Goal: Task Accomplishment & Management: Manage account settings

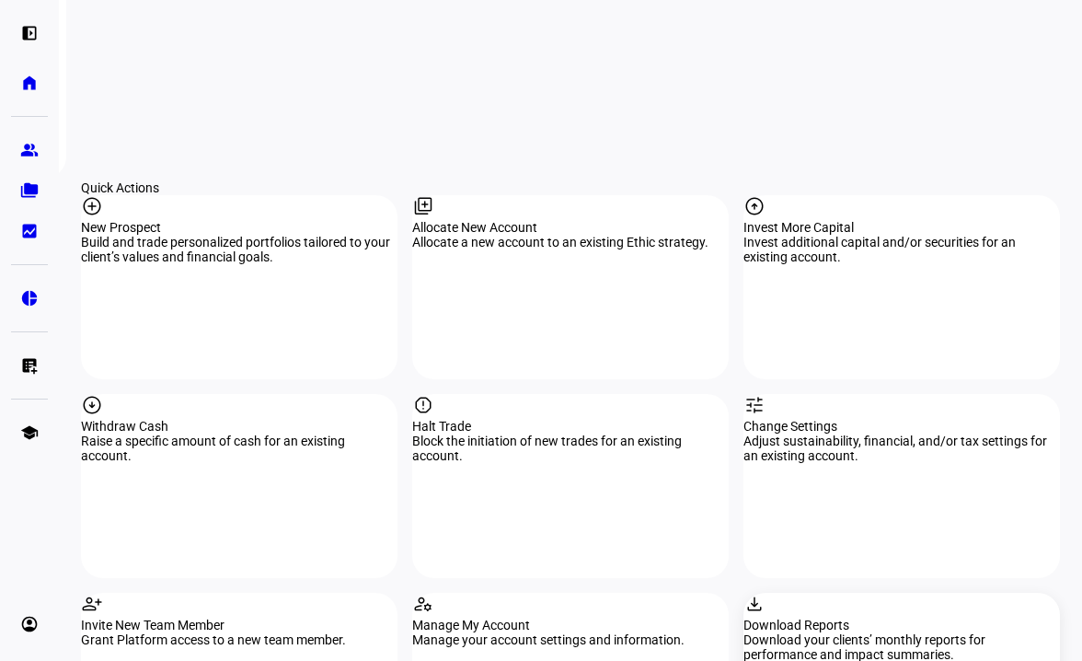
scroll to position [1748, 0]
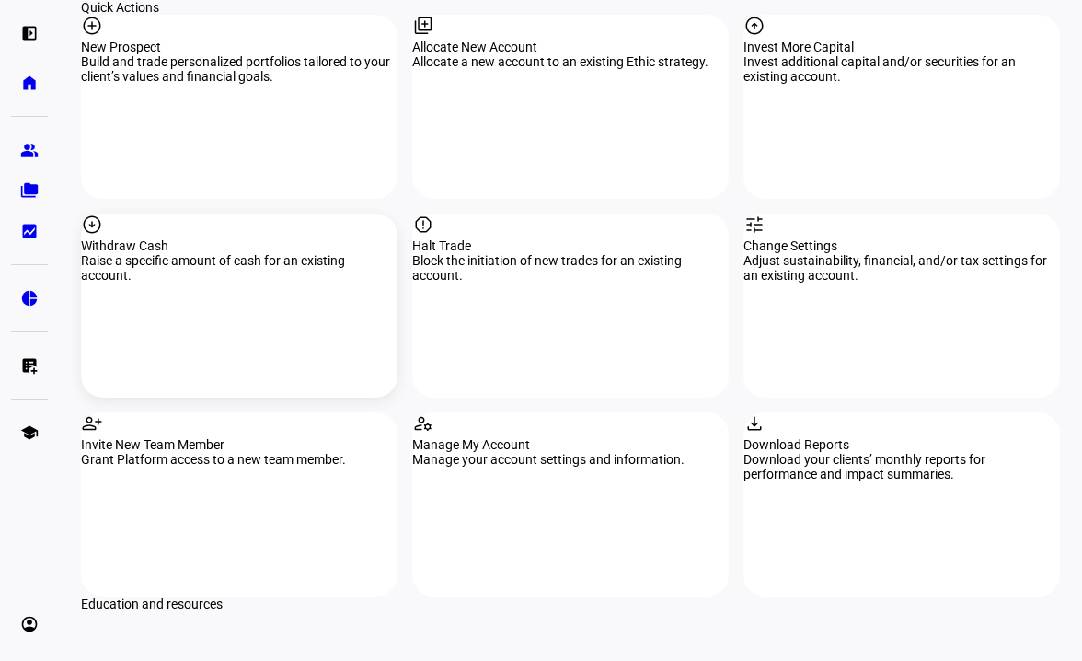
click at [103, 213] on mat-icon "arrow_circle_down" at bounding box center [92, 224] width 22 height 22
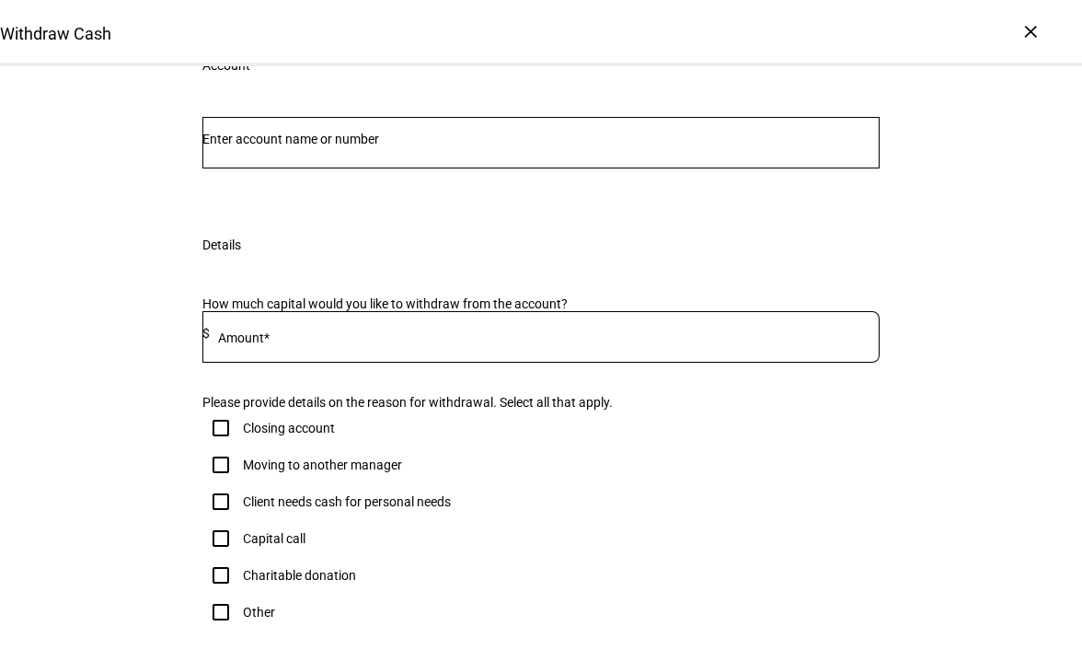
scroll to position [92, 0]
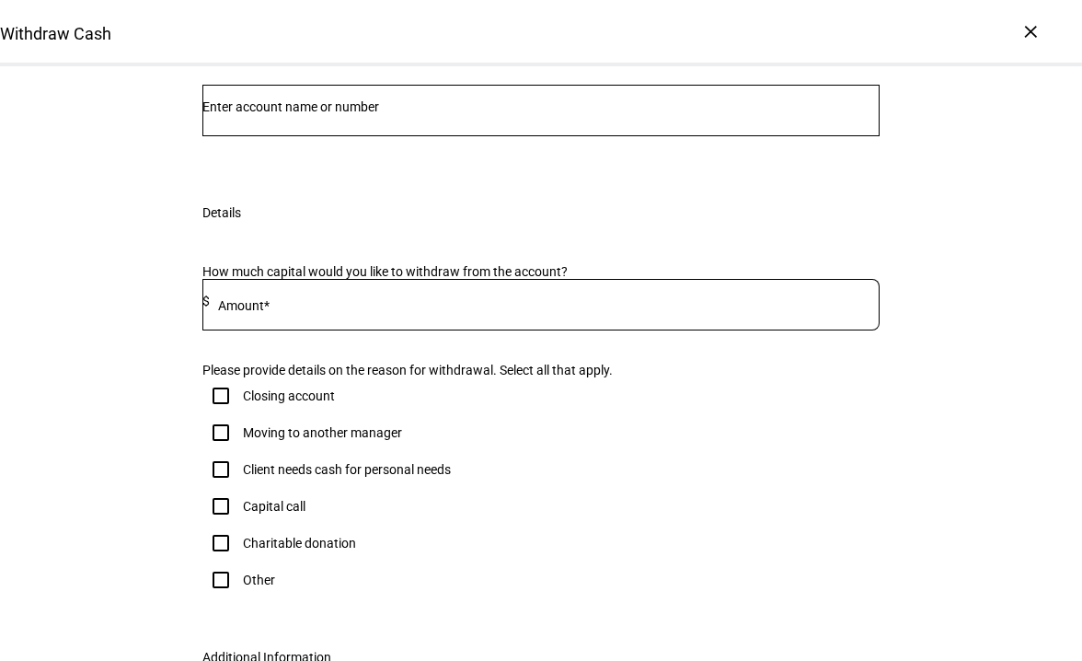
click at [371, 136] on div at bounding box center [540, 111] width 677 height 52
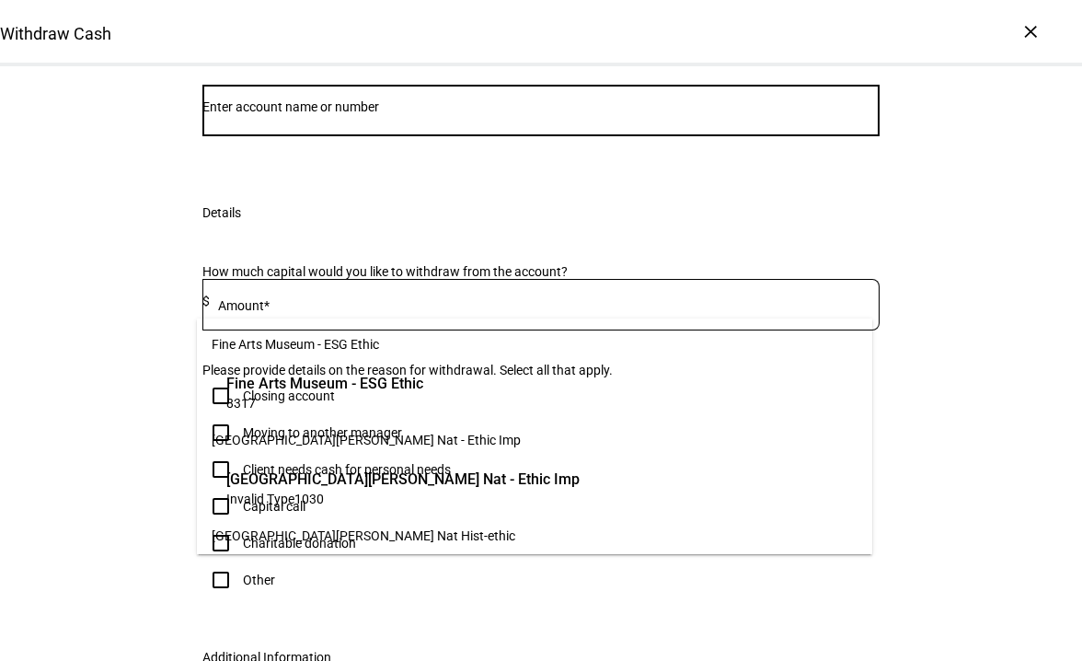
scroll to position [184, 0]
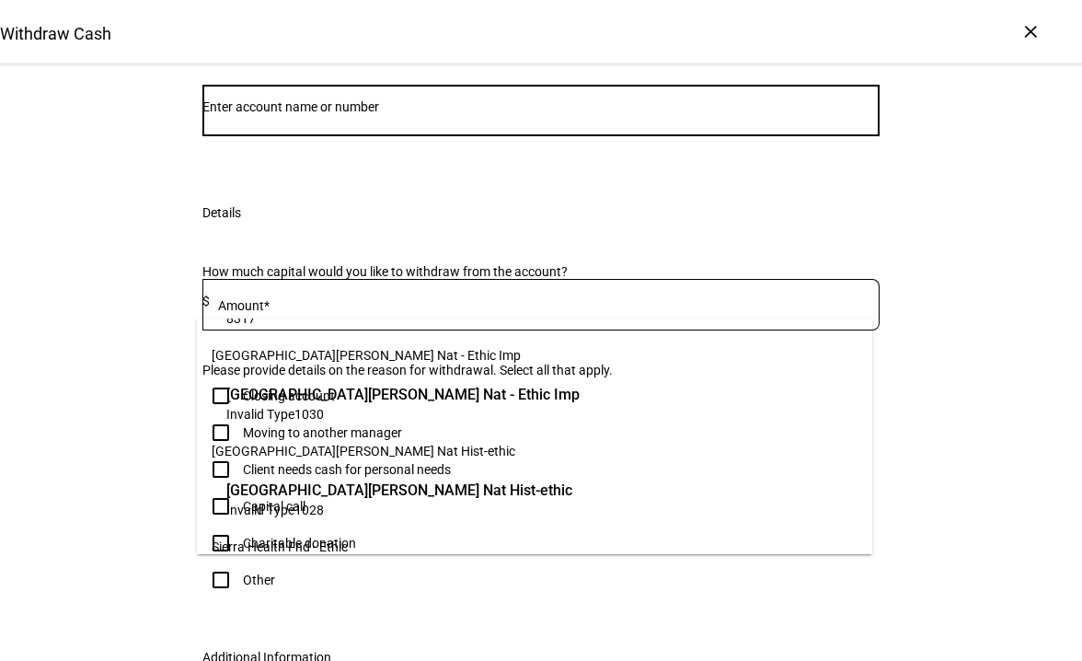
click at [337, 492] on span "[GEOGRAPHIC_DATA][PERSON_NAME] Nat Hist-ethic" at bounding box center [399, 489] width 346 height 21
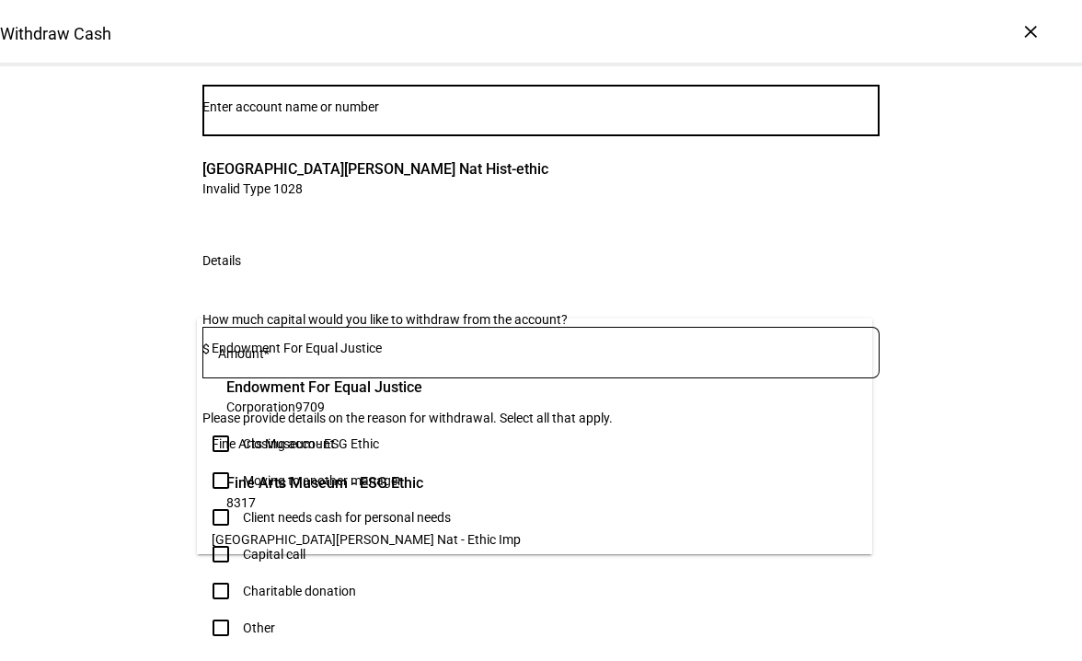
click at [303, 114] on input "Number" at bounding box center [540, 106] width 677 height 15
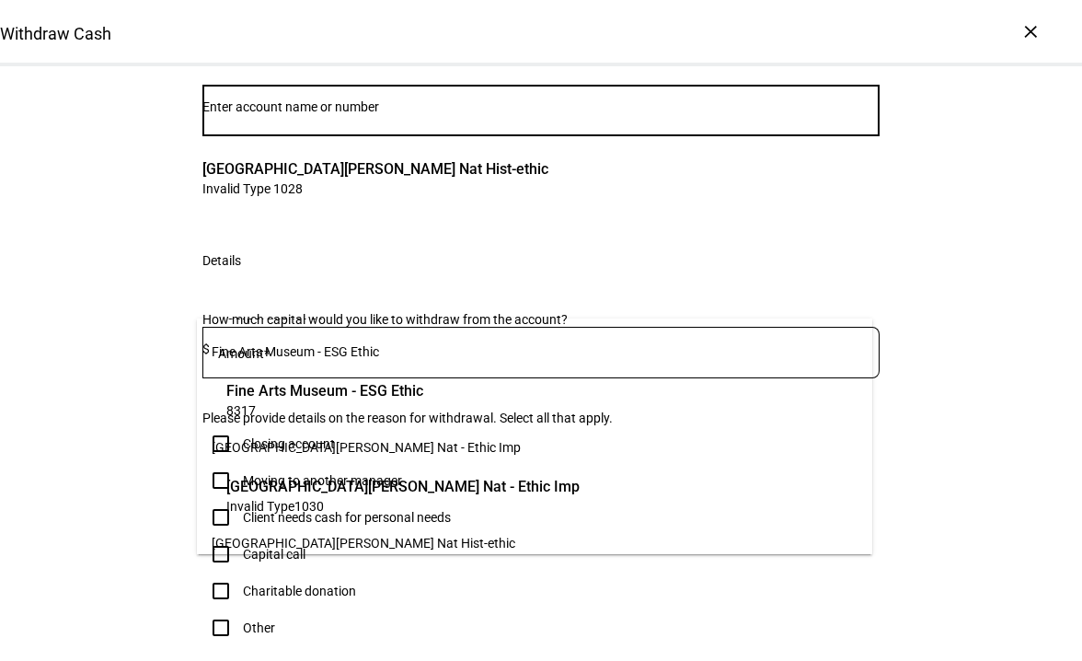
click at [316, 497] on span "Invalid Type 1030" at bounding box center [402, 505] width 353 height 17
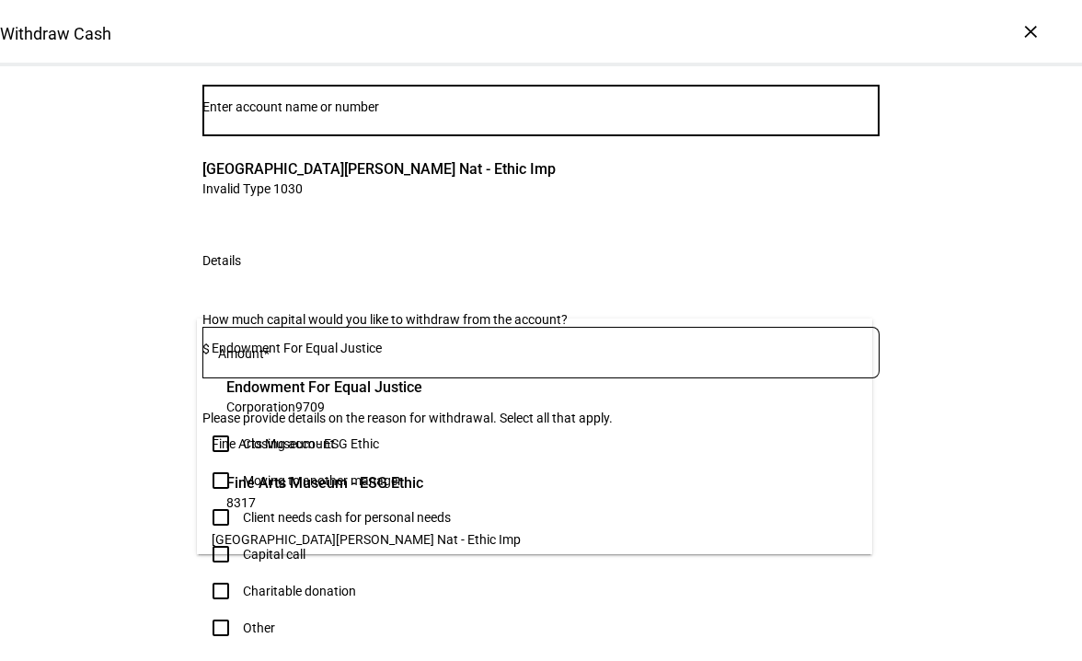
click at [344, 114] on input "Number" at bounding box center [540, 106] width 677 height 15
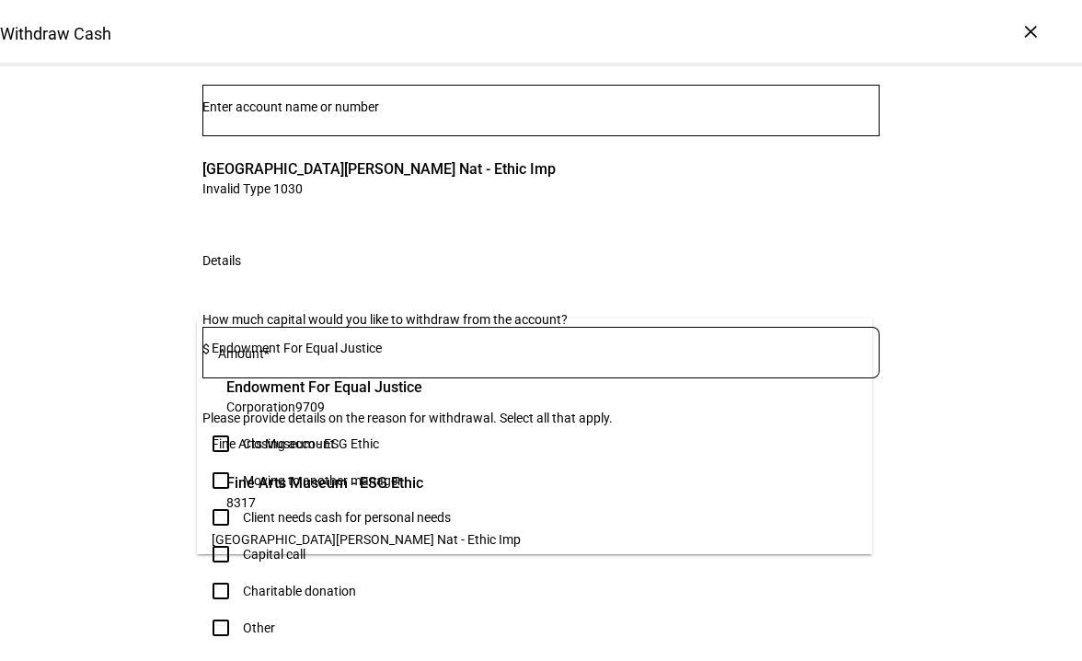
click at [356, 481] on span "Fine Arts Museum - ESG Ethic" at bounding box center [324, 482] width 197 height 21
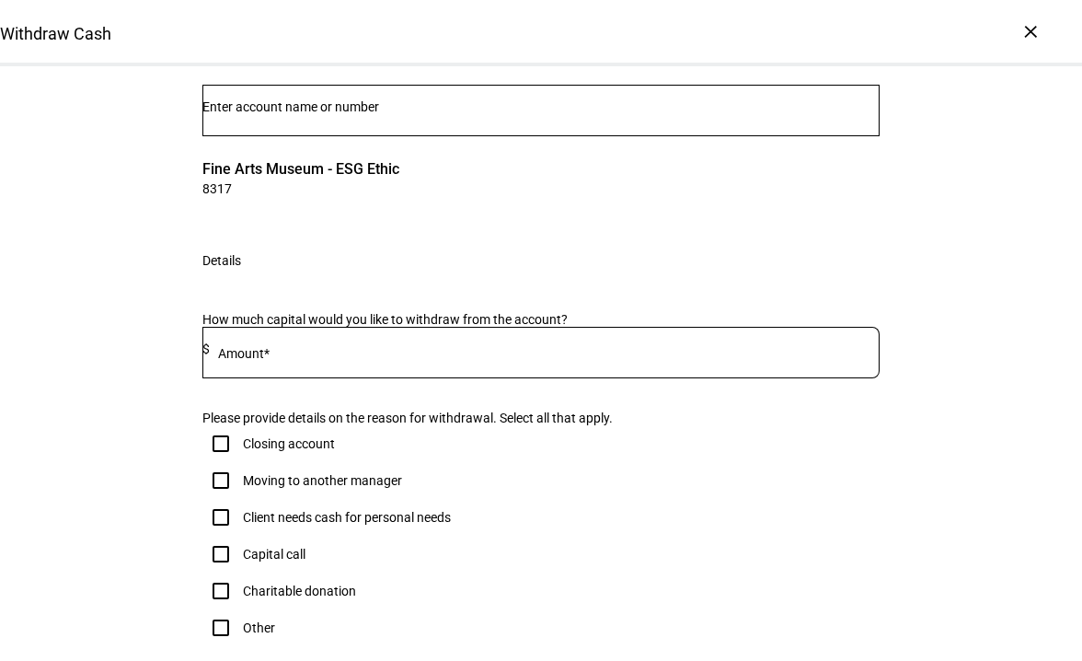
click at [365, 114] on input "Number" at bounding box center [540, 106] width 677 height 15
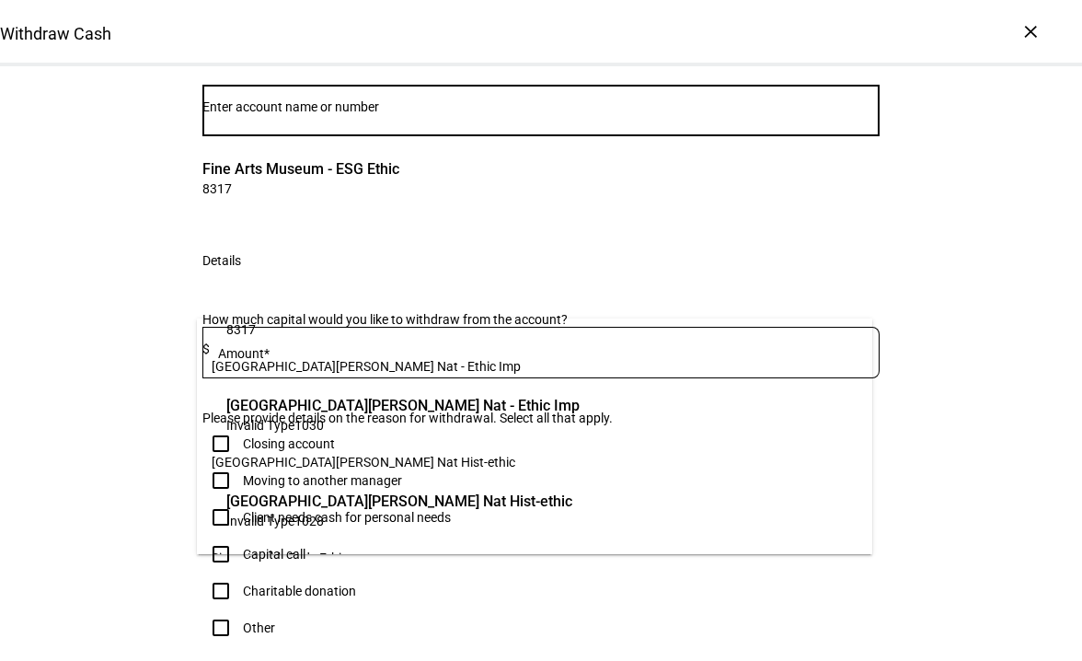
scroll to position [184, 0]
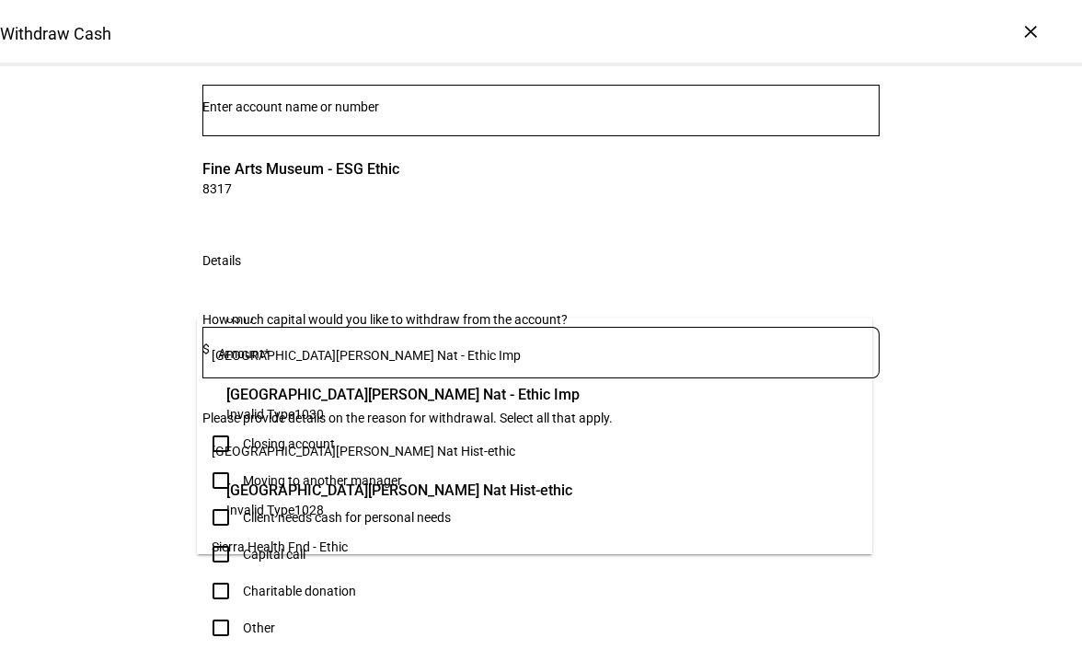
click at [313, 509] on span "1028" at bounding box center [308, 509] width 29 height 15
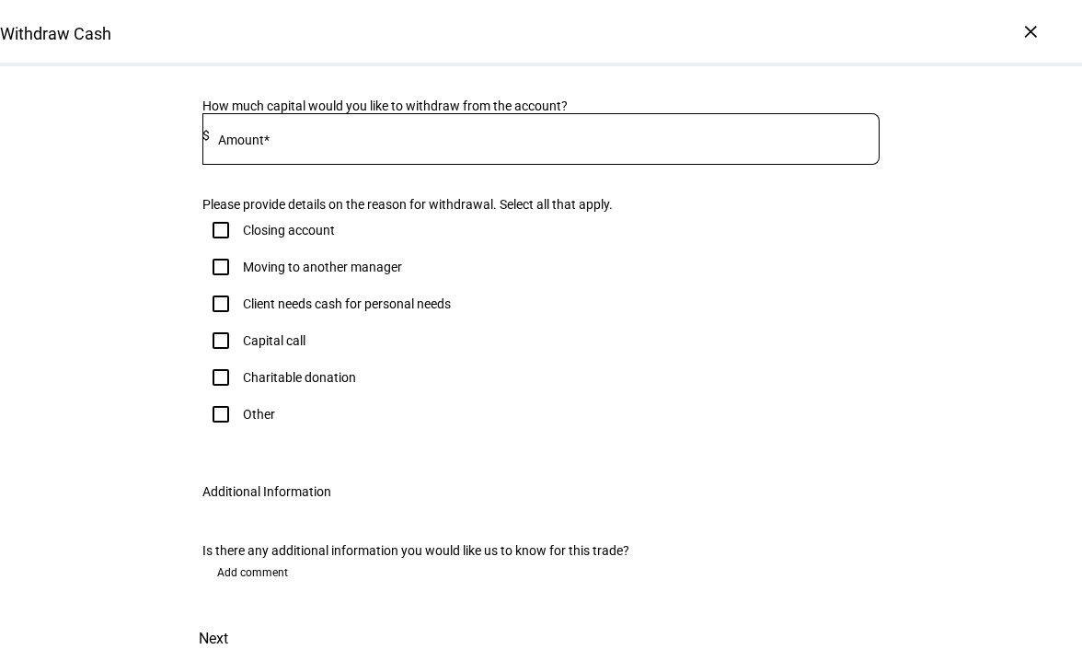
scroll to position [368, 0]
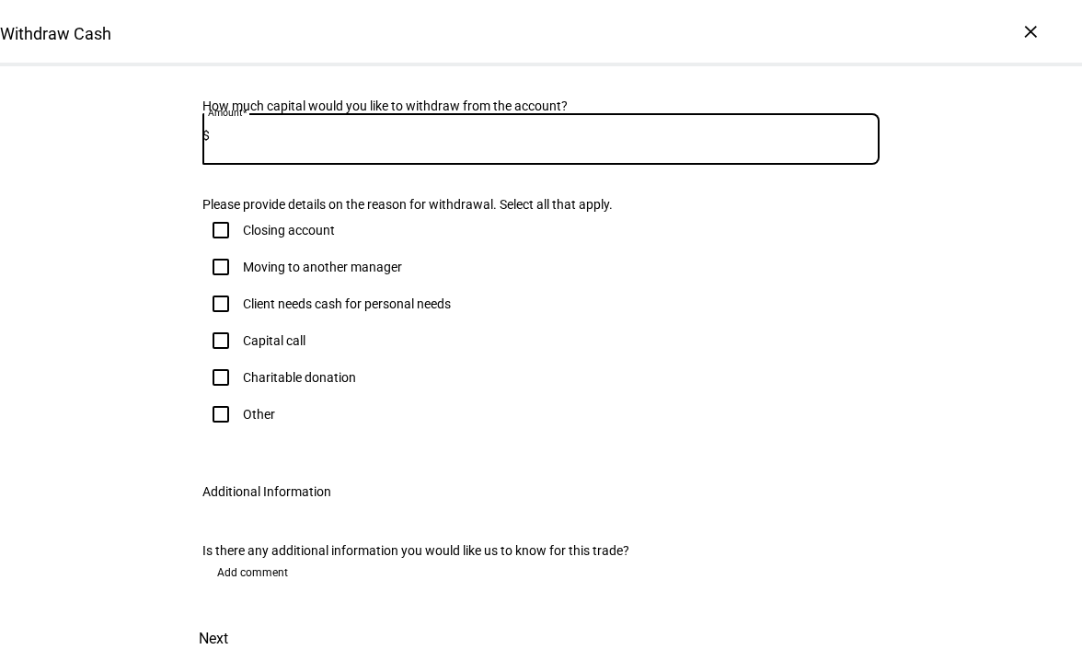
click at [293, 143] on input at bounding box center [545, 135] width 670 height 15
type input "1,000,000"
click at [833, 285] on div "Moving to another manager" at bounding box center [540, 266] width 677 height 37
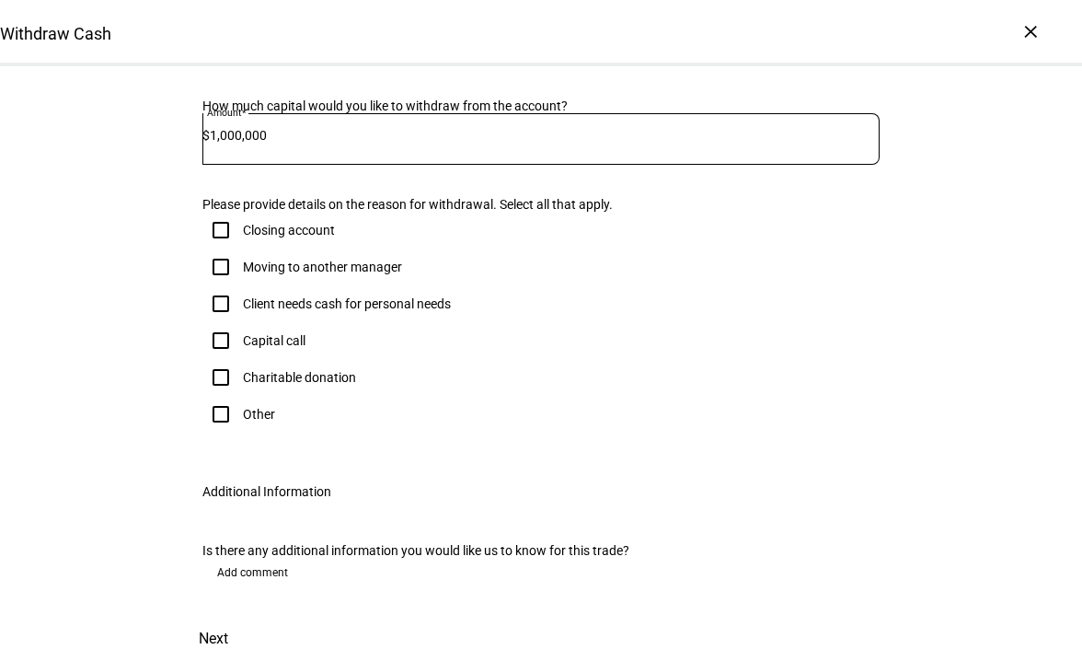
click at [213, 322] on input "Client needs cash for personal needs" at bounding box center [220, 303] width 37 height 37
checkbox input "true"
click at [228, 616] on span "Next" at bounding box center [213, 638] width 29 height 44
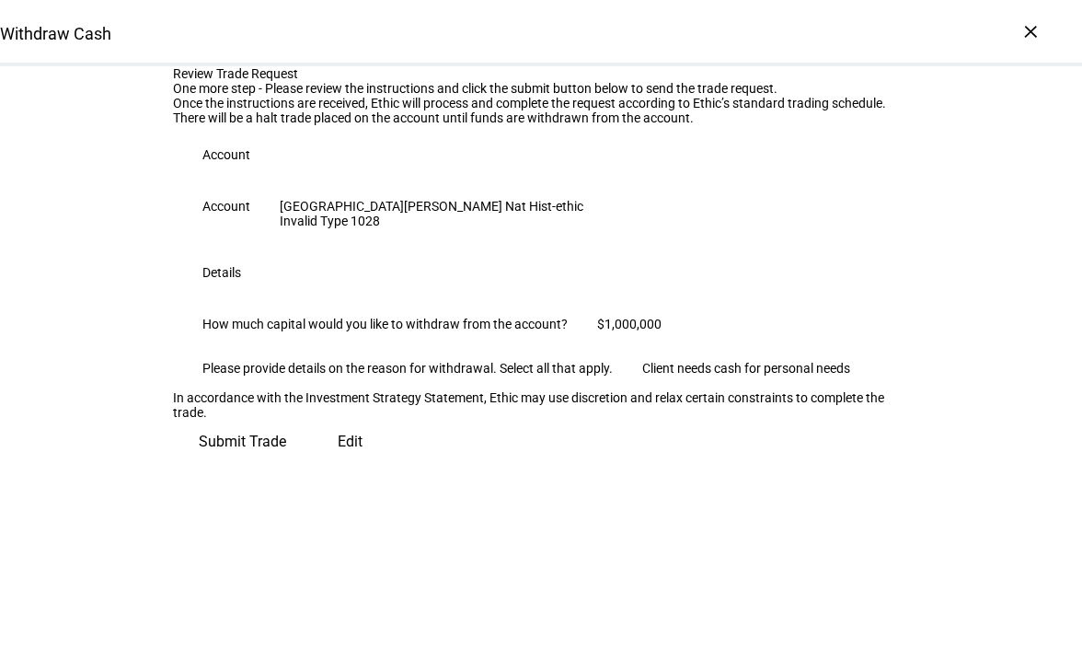
scroll to position [225, 0]
click at [338, 464] on span "Edit" at bounding box center [350, 442] width 25 height 44
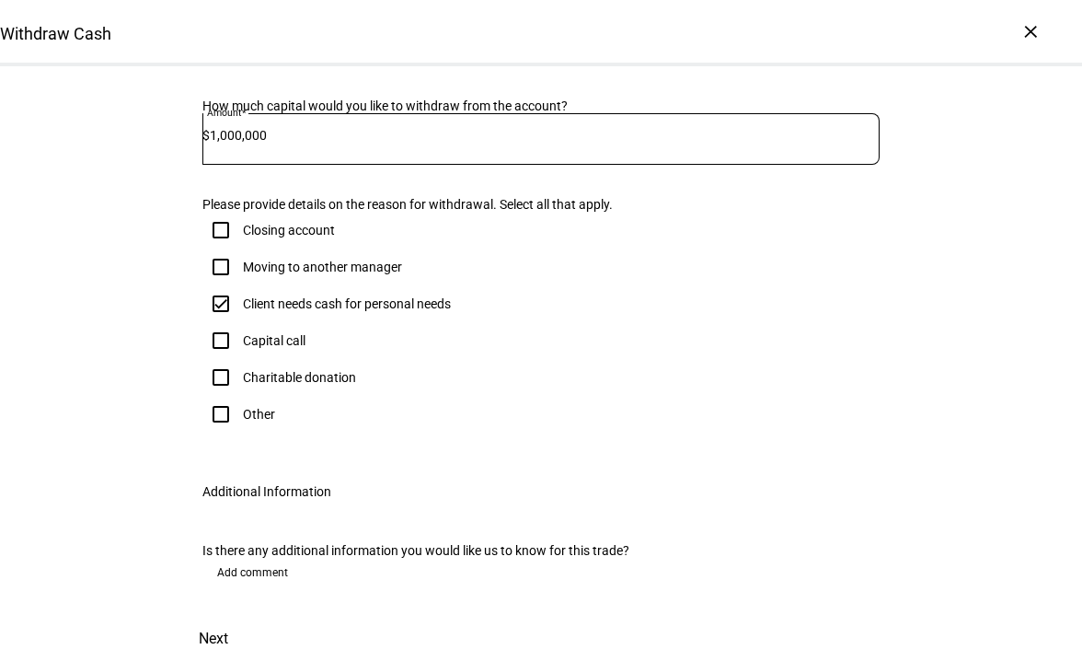
scroll to position [0, 0]
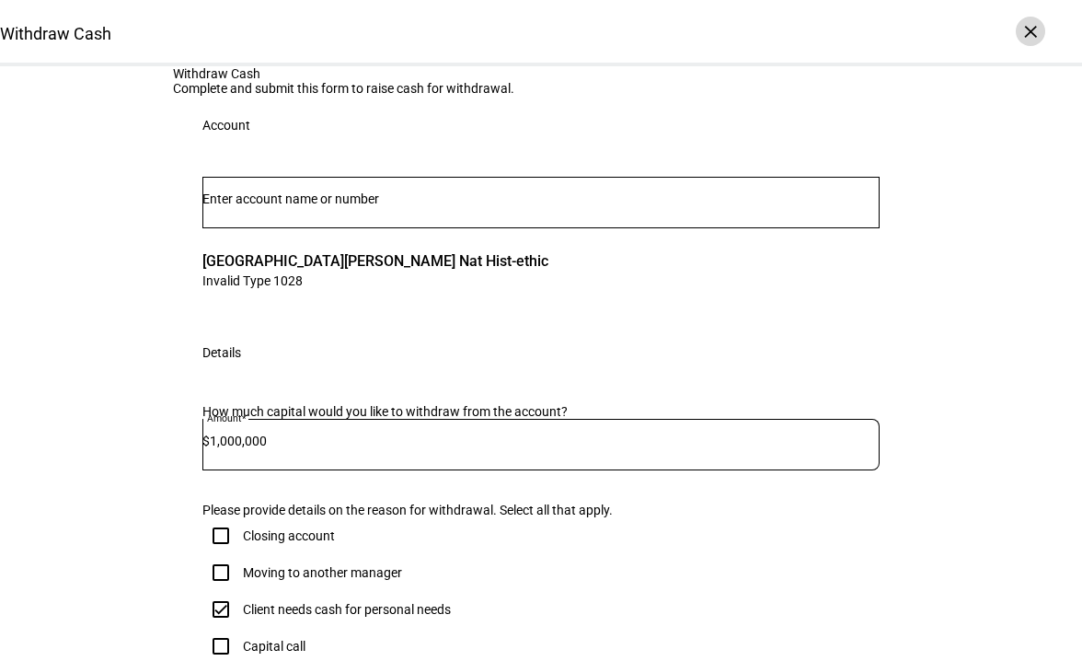
click at [1025, 30] on div "×" at bounding box center [1030, 31] width 29 height 29
